Goal: Task Accomplishment & Management: Use online tool/utility

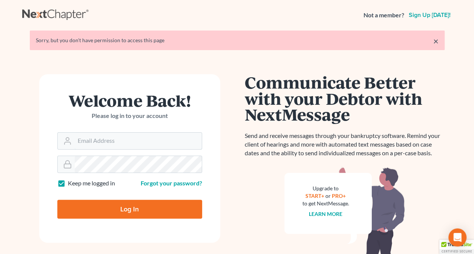
type input "[PERSON_NAME][EMAIL_ADDRESS][PERSON_NAME][DOMAIN_NAME]"
click at [172, 203] on input "Log In" at bounding box center [129, 209] width 145 height 19
type input "Thinking..."
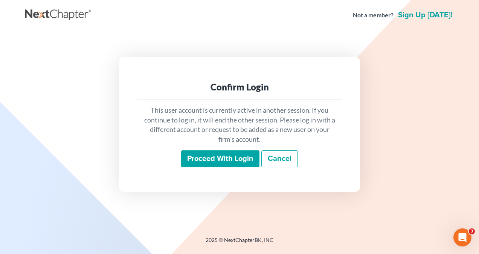
click at [237, 159] on input "Proceed with login" at bounding box center [220, 158] width 78 height 17
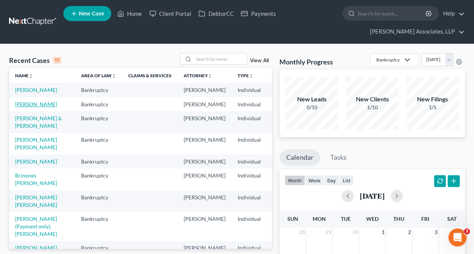
click at [27, 107] on link "Ulloa-Gonzalez, Yamilet" at bounding box center [36, 104] width 42 height 6
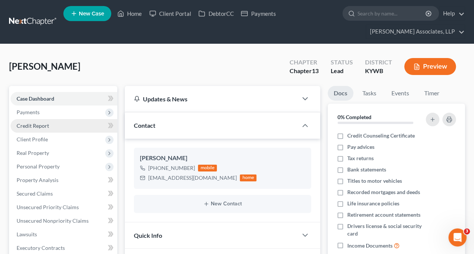
click at [45, 127] on span "Credit Report" at bounding box center [33, 125] width 32 height 6
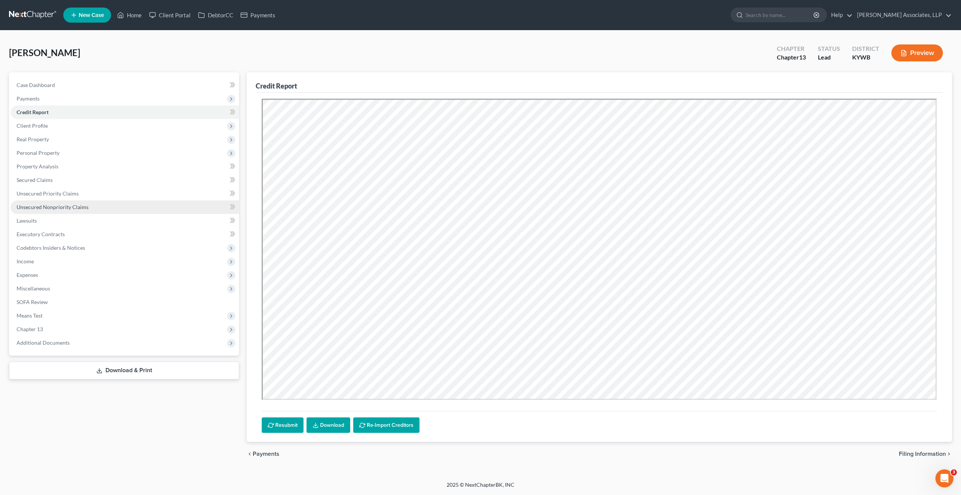
click at [66, 207] on span "Unsecured Nonpriority Claims" at bounding box center [53, 207] width 72 height 6
